Goal: Complete application form: Complete application form

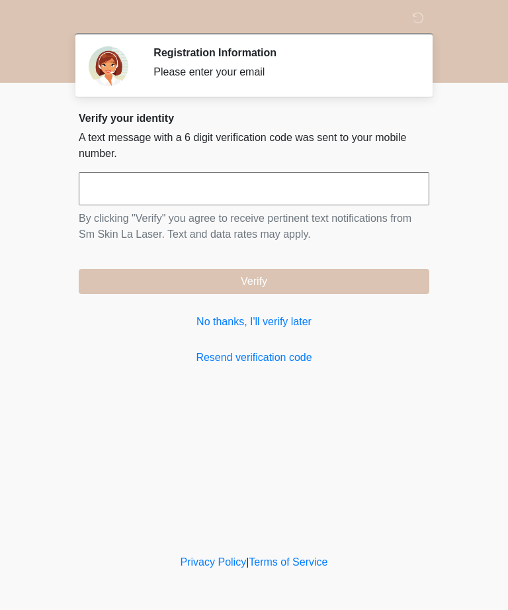
click at [360, 192] on input "text" at bounding box center [254, 188] width 351 height 33
type input "******"
click at [363, 280] on button "Verify" at bounding box center [254, 281] width 351 height 25
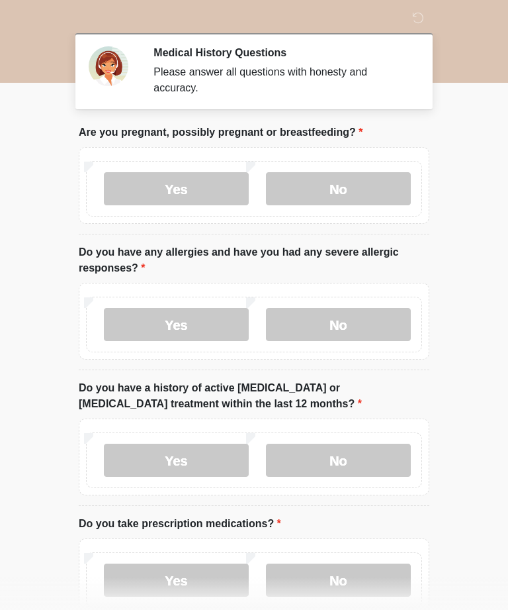
click at [355, 193] on label "No" at bounding box center [338, 188] width 145 height 33
click at [352, 329] on label "No" at bounding box center [338, 324] width 145 height 33
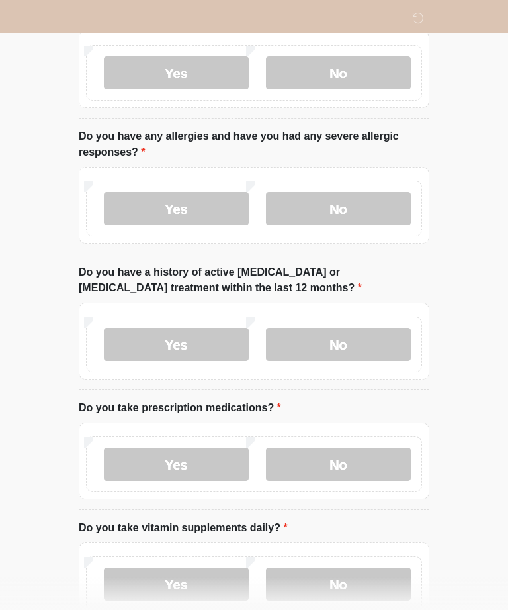
scroll to position [117, 0]
click at [369, 352] on label "No" at bounding box center [338, 343] width 145 height 33
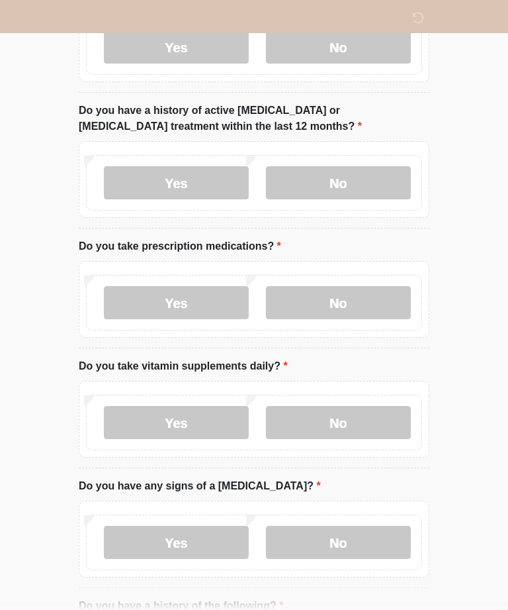
scroll to position [277, 0]
click at [364, 300] on label "No" at bounding box center [338, 302] width 145 height 33
click at [369, 423] on label "No" at bounding box center [338, 422] width 145 height 33
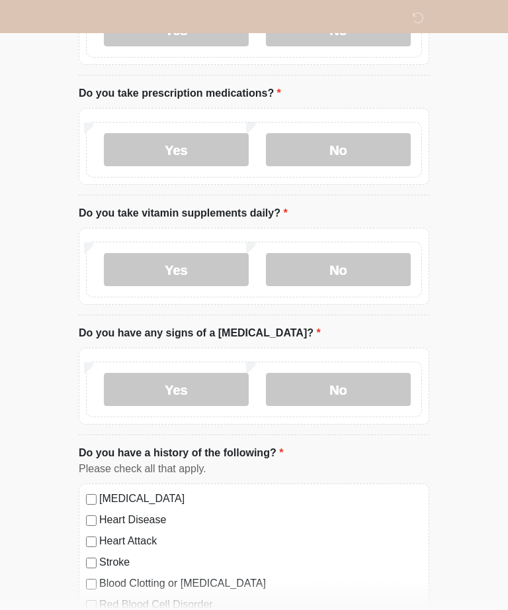
scroll to position [430, 0]
click at [372, 396] on label "No" at bounding box center [338, 389] width 145 height 33
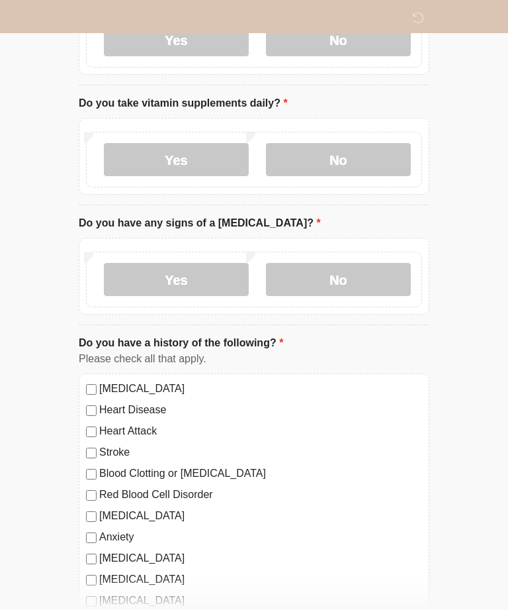
scroll to position [546, 0]
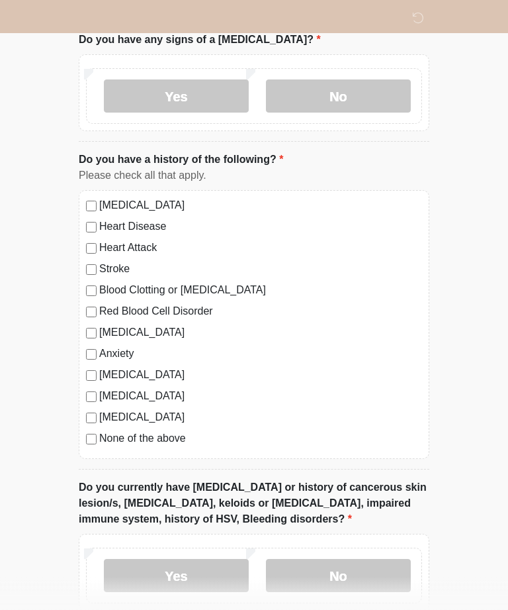
click at [112, 434] on label "None of the above" at bounding box center [260, 439] width 323 height 16
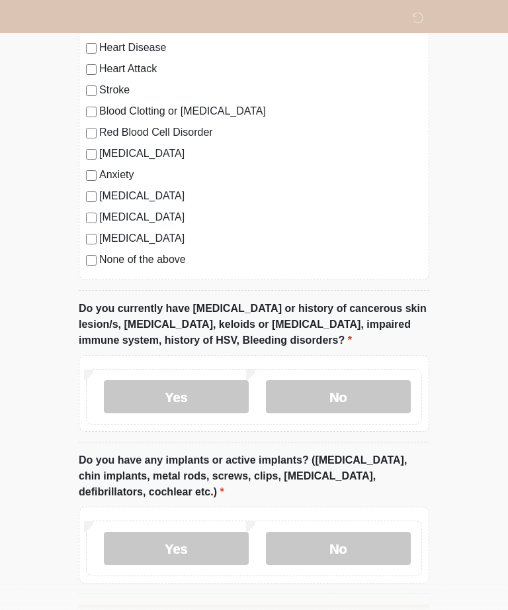
scroll to position [908, 0]
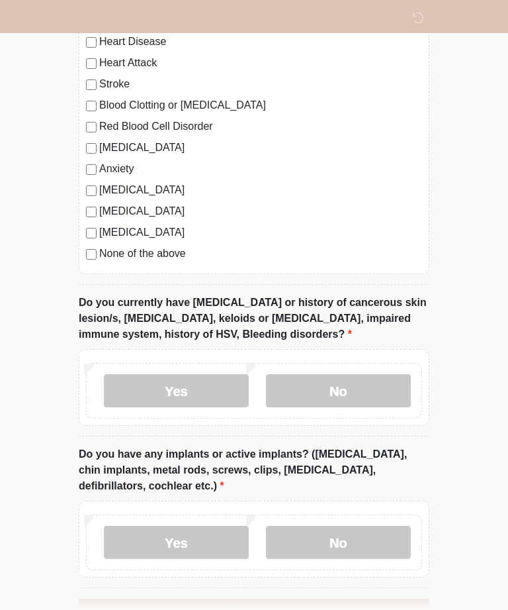
click at [366, 397] on label "No" at bounding box center [338, 391] width 145 height 33
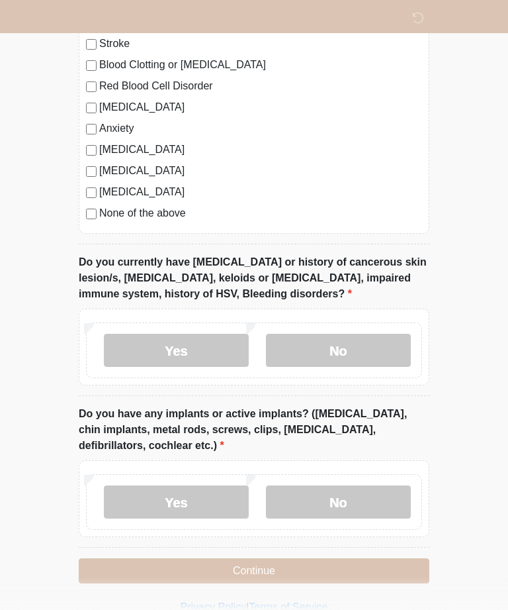
click at [359, 507] on label "No" at bounding box center [338, 501] width 145 height 33
click at [348, 569] on button "Continue" at bounding box center [254, 570] width 351 height 25
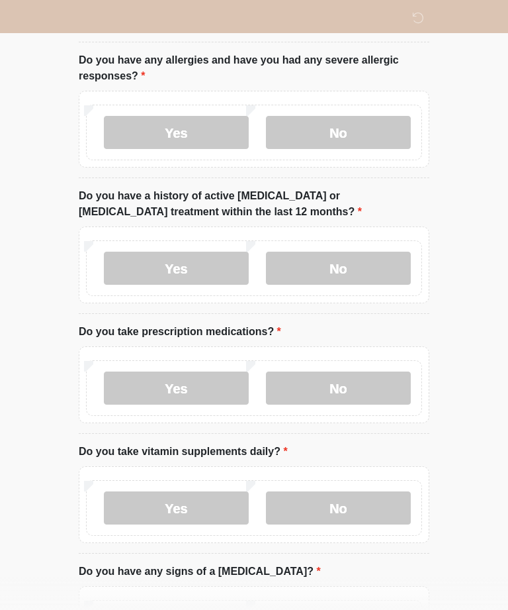
scroll to position [0, 0]
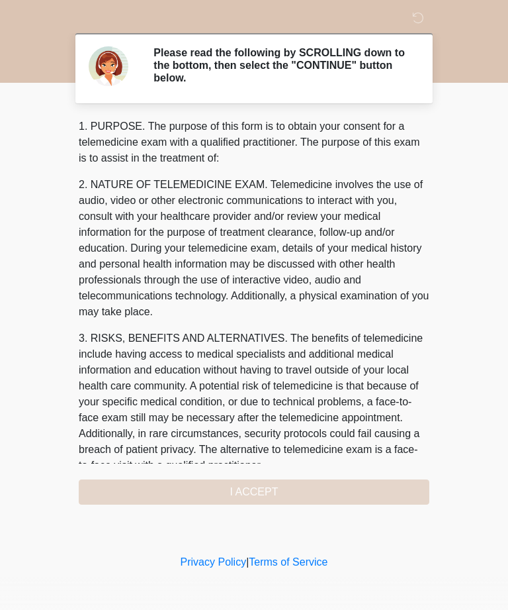
click at [354, 487] on div "1. PURPOSE. The purpose of this form is to obtain your consent for a telemedici…" at bounding box center [254, 312] width 351 height 386
click at [302, 491] on div "1. PURPOSE. The purpose of this form is to obtain your consent for a telemedici…" at bounding box center [254, 312] width 351 height 386
click at [285, 492] on div "1. PURPOSE. The purpose of this form is to obtain your consent for a telemedici…" at bounding box center [254, 312] width 351 height 386
click at [257, 484] on div "1. PURPOSE. The purpose of this form is to obtain your consent for a telemedici…" at bounding box center [254, 312] width 351 height 386
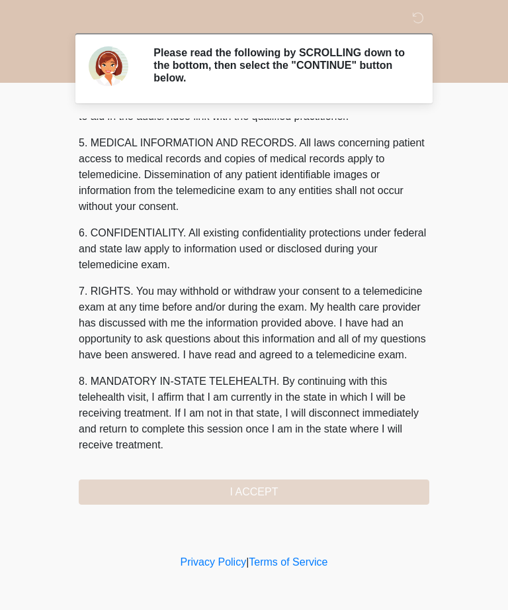
scroll to position [423, 0]
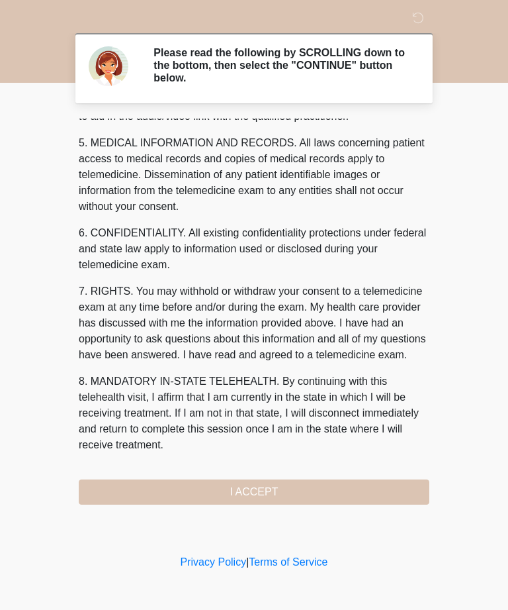
click at [279, 493] on button "I ACCEPT" at bounding box center [254, 491] width 351 height 25
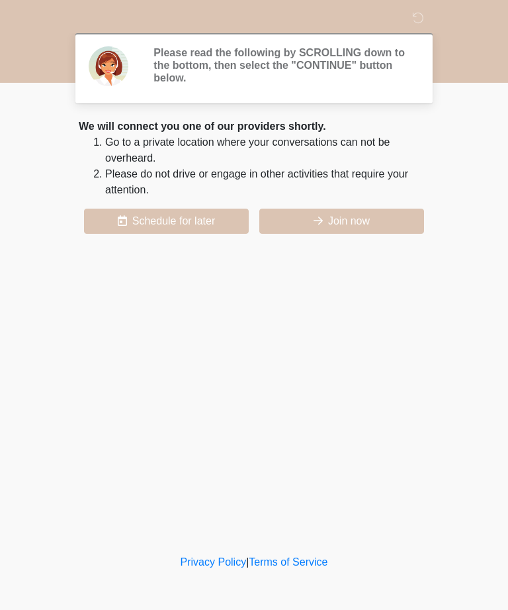
click at [342, 487] on div "Sm Skin LA Laser Please read the following by SCROLLING down to the bottom, the…" at bounding box center [254, 275] width 397 height 525
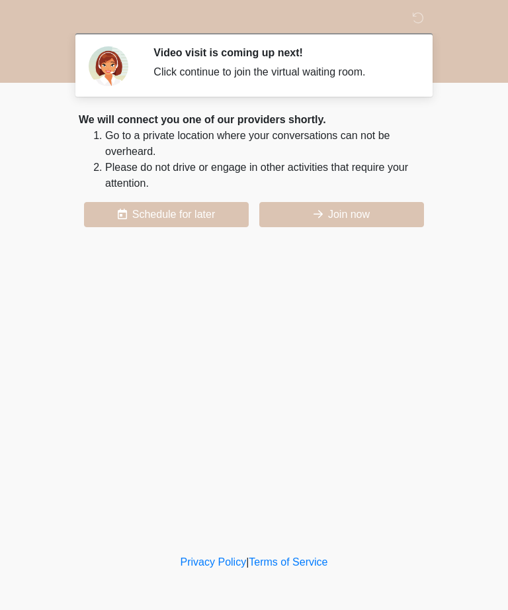
click at [396, 221] on button "Join now" at bounding box center [342, 214] width 165 height 25
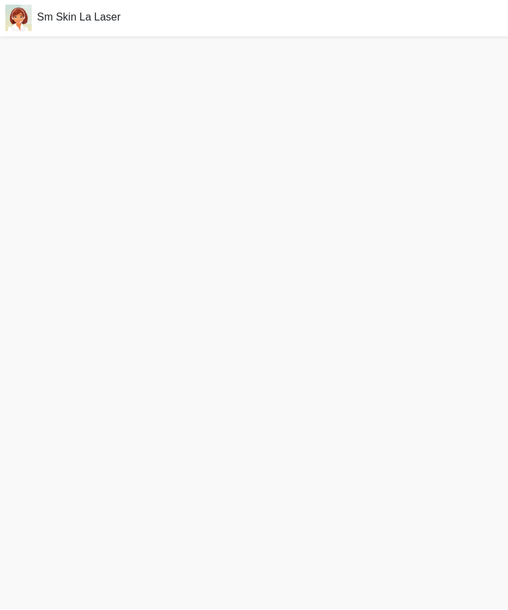
scroll to position [4, 0]
